Goal: Information Seeking & Learning: Learn about a topic

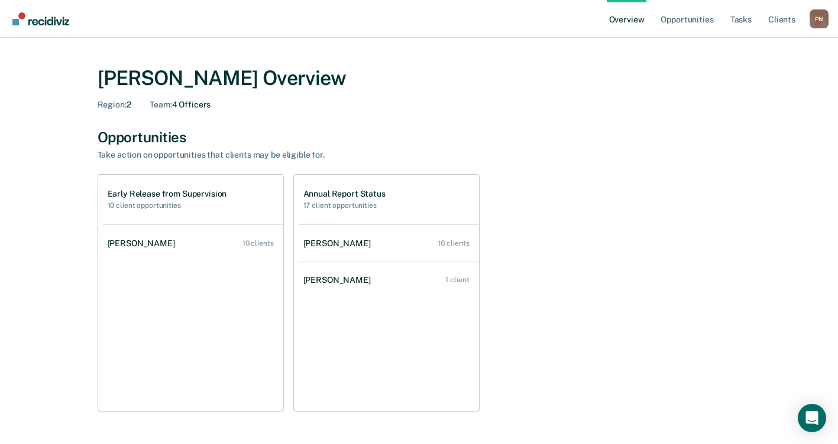
click at [640, 23] on link "Overview" at bounding box center [626, 19] width 40 height 38
